Goal: Task Accomplishment & Management: Manage account settings

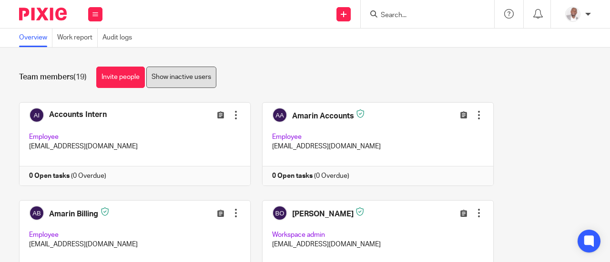
click at [183, 80] on link "Show inactive users" at bounding box center [181, 77] width 70 height 21
click at [179, 76] on link "Hide inactive users" at bounding box center [179, 77] width 67 height 21
click at [183, 79] on link "Show inactive users" at bounding box center [181, 77] width 70 height 21
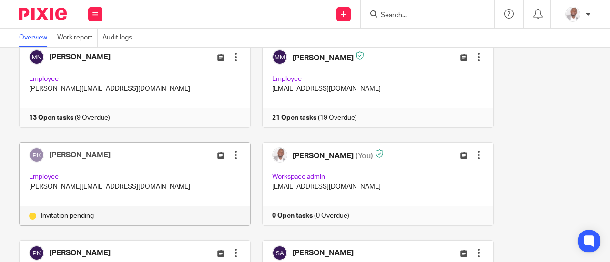
scroll to position [650, 0]
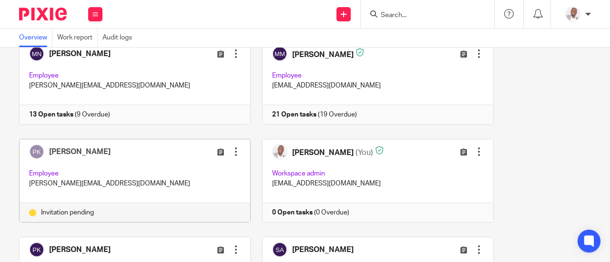
click at [231, 151] on div at bounding box center [236, 152] width 10 height 10
click at [212, 189] on span "Resend invitation" at bounding box center [207, 186] width 51 height 7
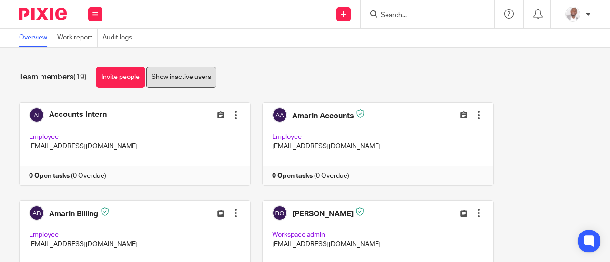
click at [176, 80] on link "Show inactive users" at bounding box center [181, 77] width 70 height 21
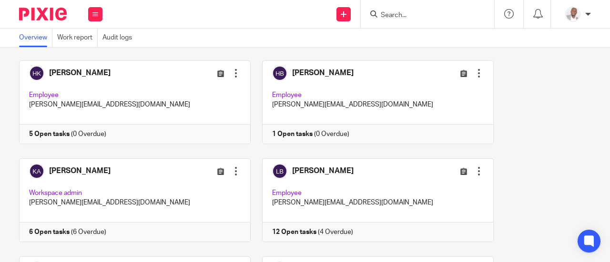
scroll to position [340, 0]
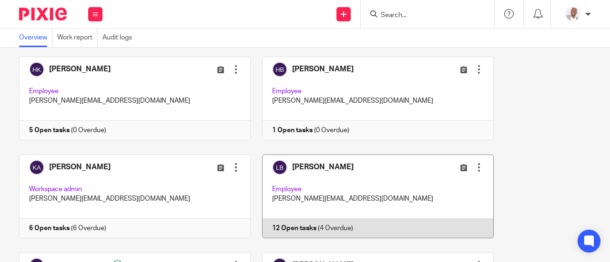
click at [327, 165] on link at bounding box center [371, 197] width 243 height 84
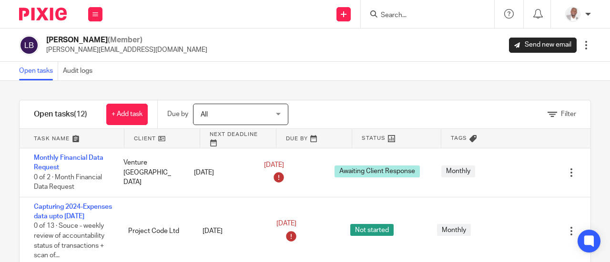
scroll to position [5, 0]
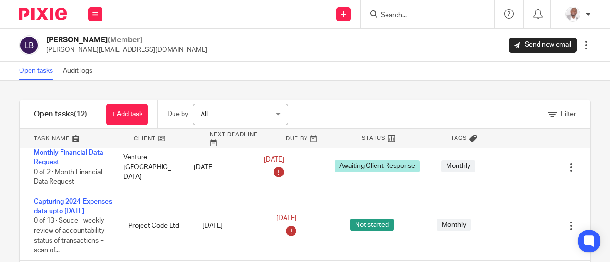
click at [279, 116] on div "All All" at bounding box center [240, 114] width 95 height 21
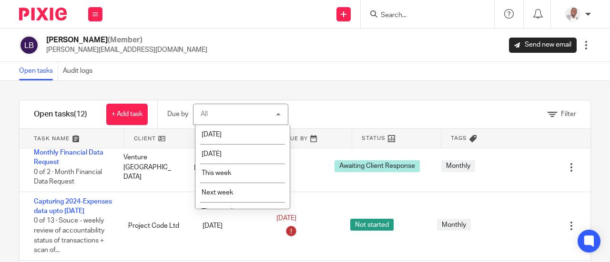
click at [238, 176] on li "This week" at bounding box center [242, 174] width 94 height 20
